Goal: Transaction & Acquisition: Purchase product/service

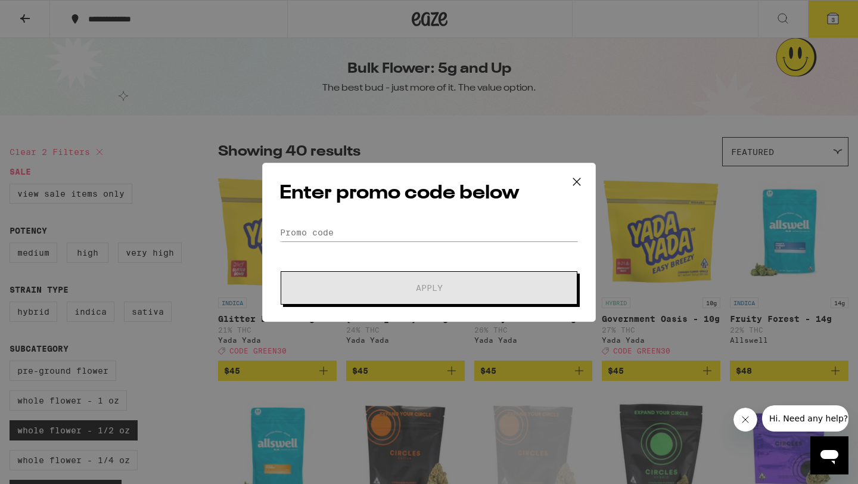
click at [578, 176] on icon at bounding box center [577, 182] width 18 height 18
click at [462, 231] on input "Promo Code" at bounding box center [428, 232] width 299 height 18
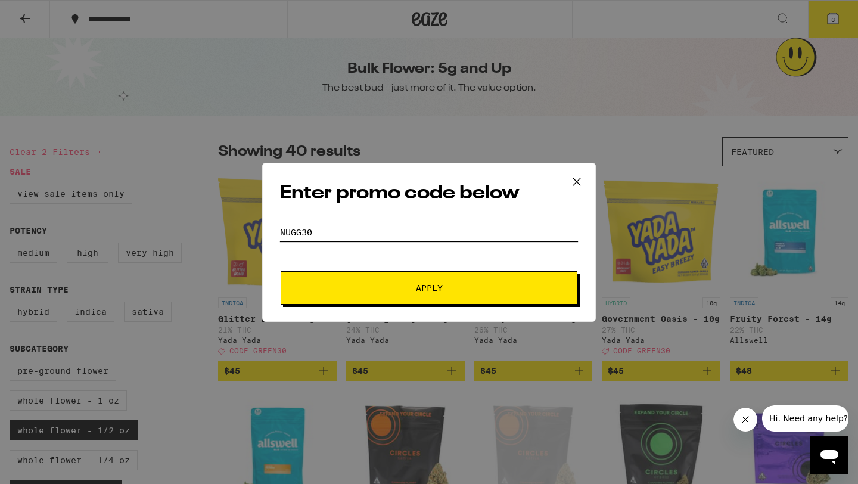
type input "NUGG30"
click at [281, 271] on button "Apply" at bounding box center [429, 287] width 297 height 33
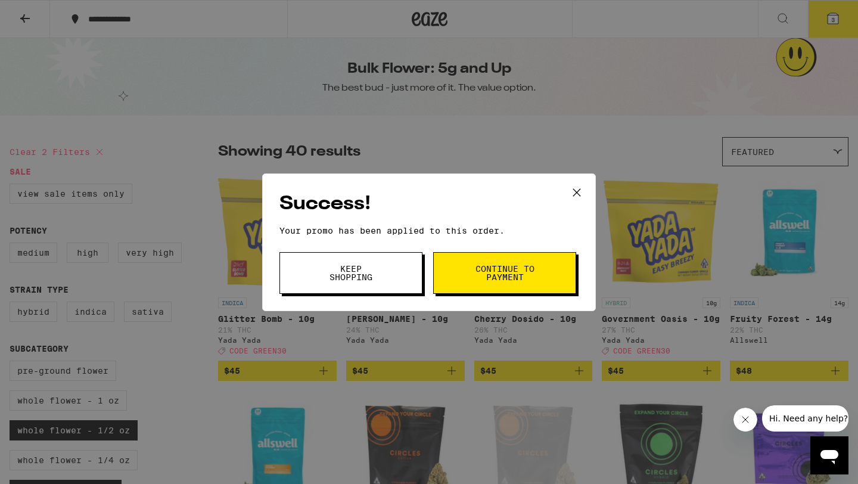
click at [480, 285] on button "Continue to payment" at bounding box center [504, 273] width 143 height 42
